Goal: Task Accomplishment & Management: Use online tool/utility

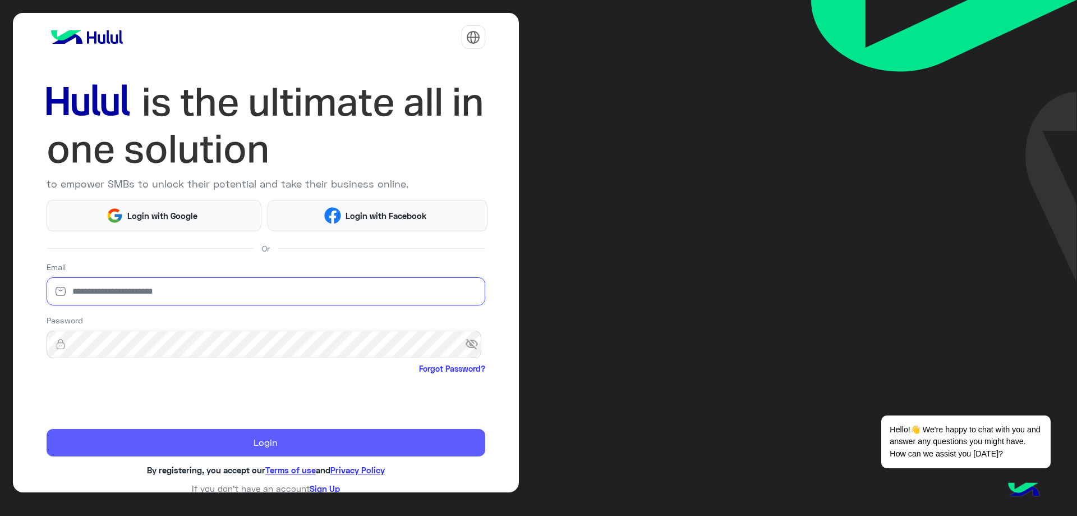
type input "**********"
click at [154, 441] on button "Login" at bounding box center [266, 443] width 439 height 28
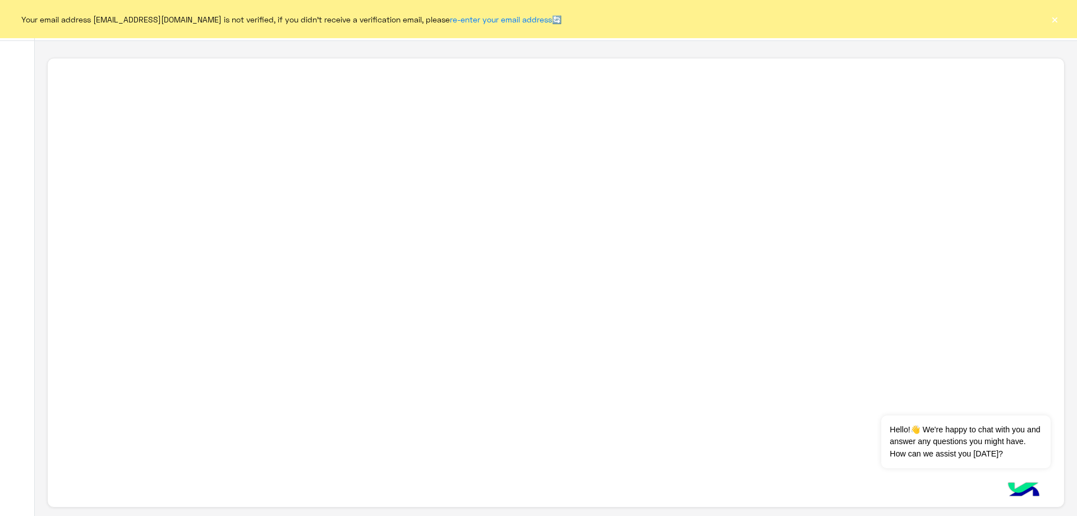
click at [1055, 23] on button "×" at bounding box center [1054, 18] width 11 height 11
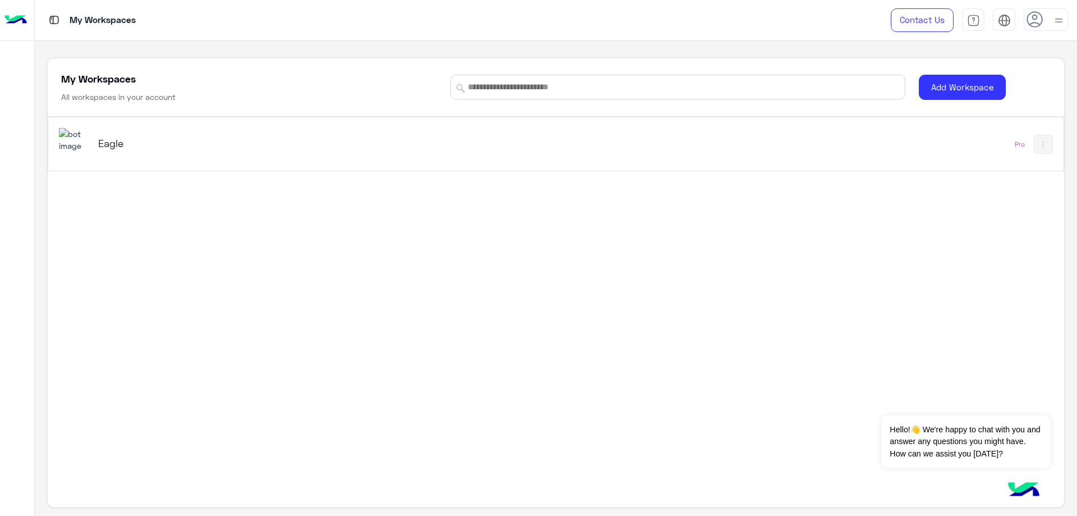
click at [99, 136] on h5 "Eagle" at bounding box center [277, 142] width 358 height 13
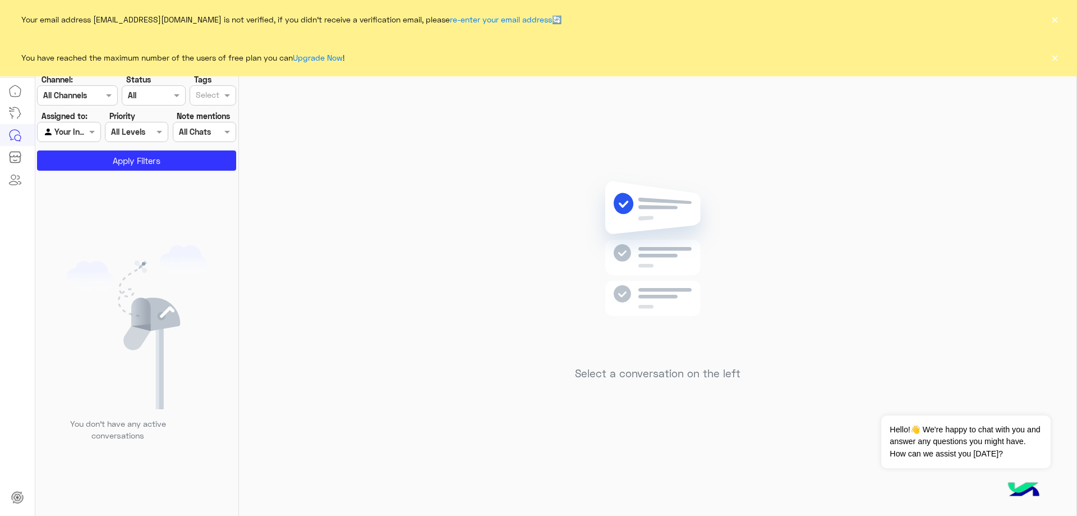
click at [1059, 19] on button "×" at bounding box center [1054, 18] width 11 height 11
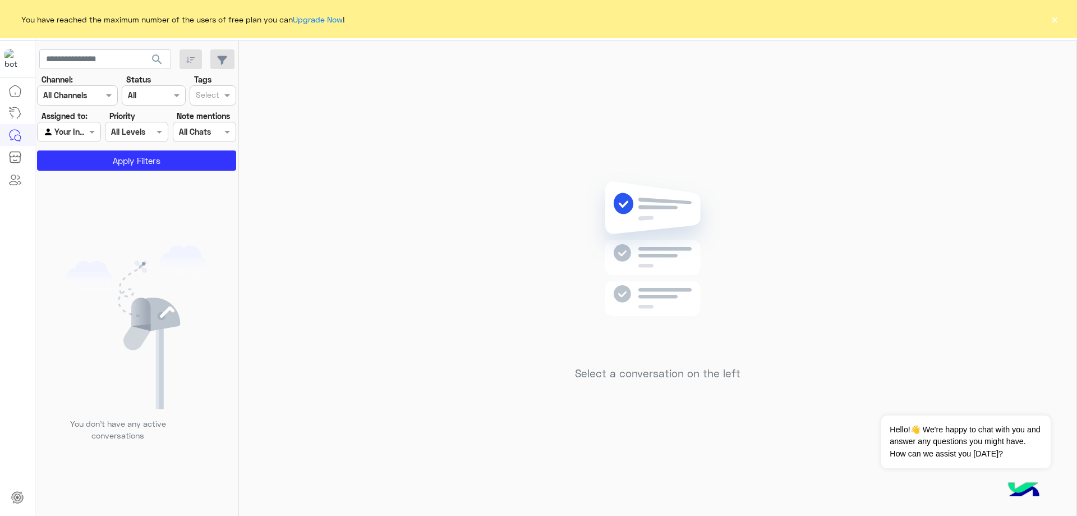
click at [1054, 23] on button "×" at bounding box center [1054, 18] width 11 height 11
